Goal: Transaction & Acquisition: Book appointment/travel/reservation

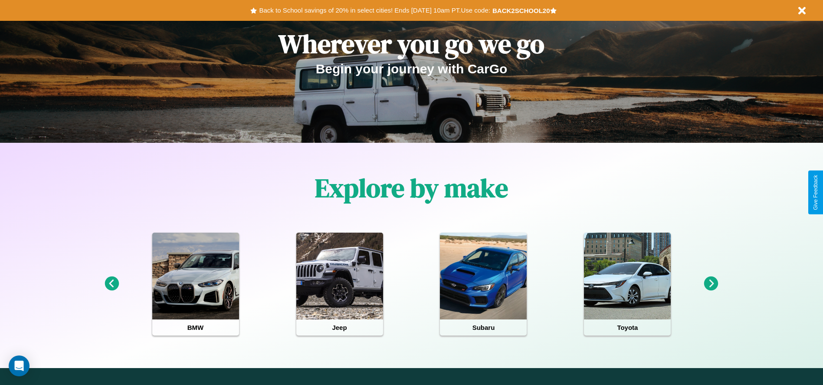
scroll to position [180, 0]
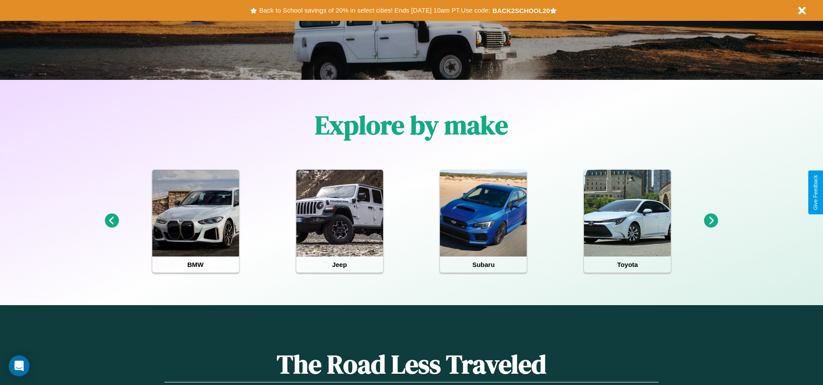
click at [711, 221] on icon at bounding box center [711, 220] width 14 height 14
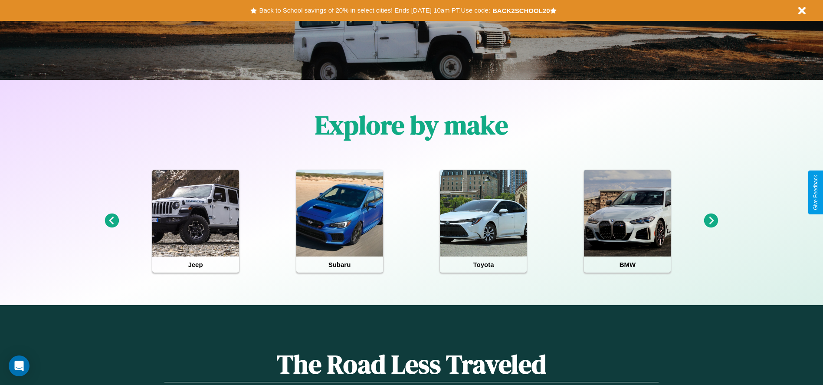
click at [711, 221] on icon at bounding box center [711, 220] width 14 height 14
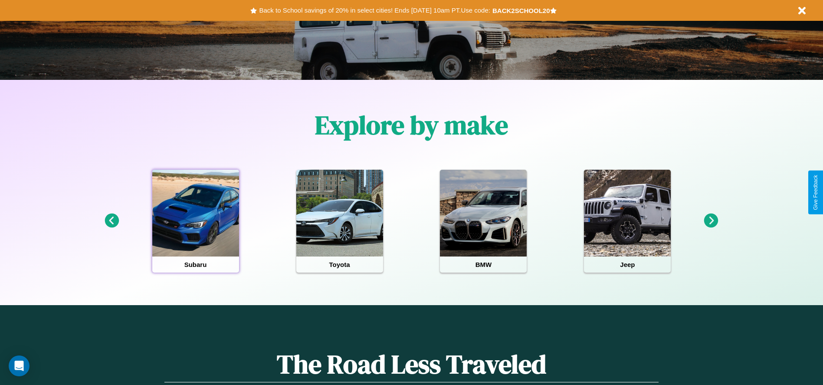
click at [195, 221] on div at bounding box center [195, 213] width 87 height 87
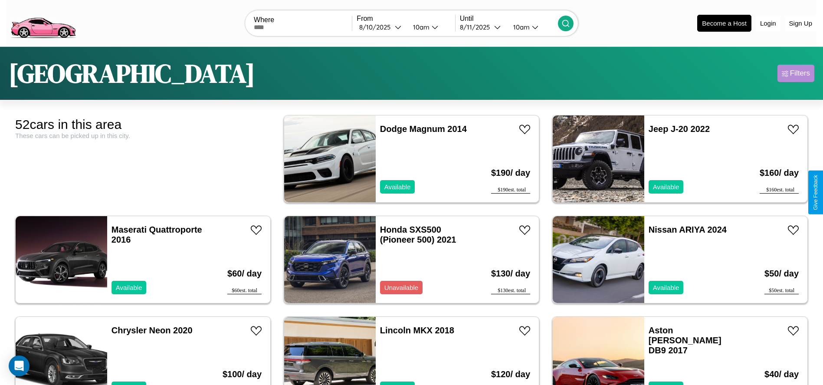
click at [795, 73] on div "Filters" at bounding box center [800, 73] width 20 height 9
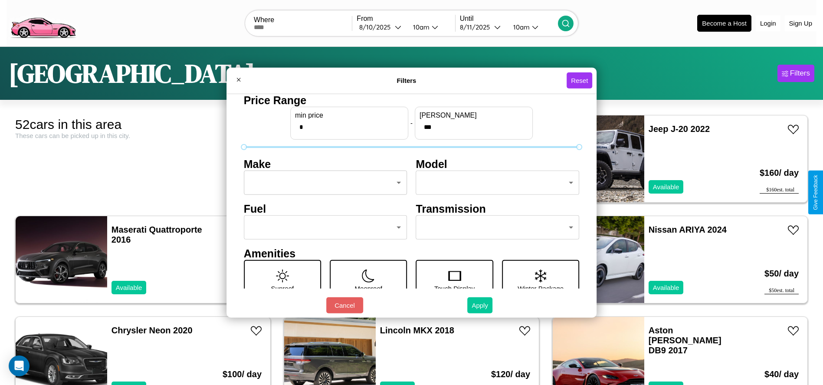
click at [480, 305] on button "Apply" at bounding box center [479, 305] width 25 height 16
